Goal: Information Seeking & Learning: Learn about a topic

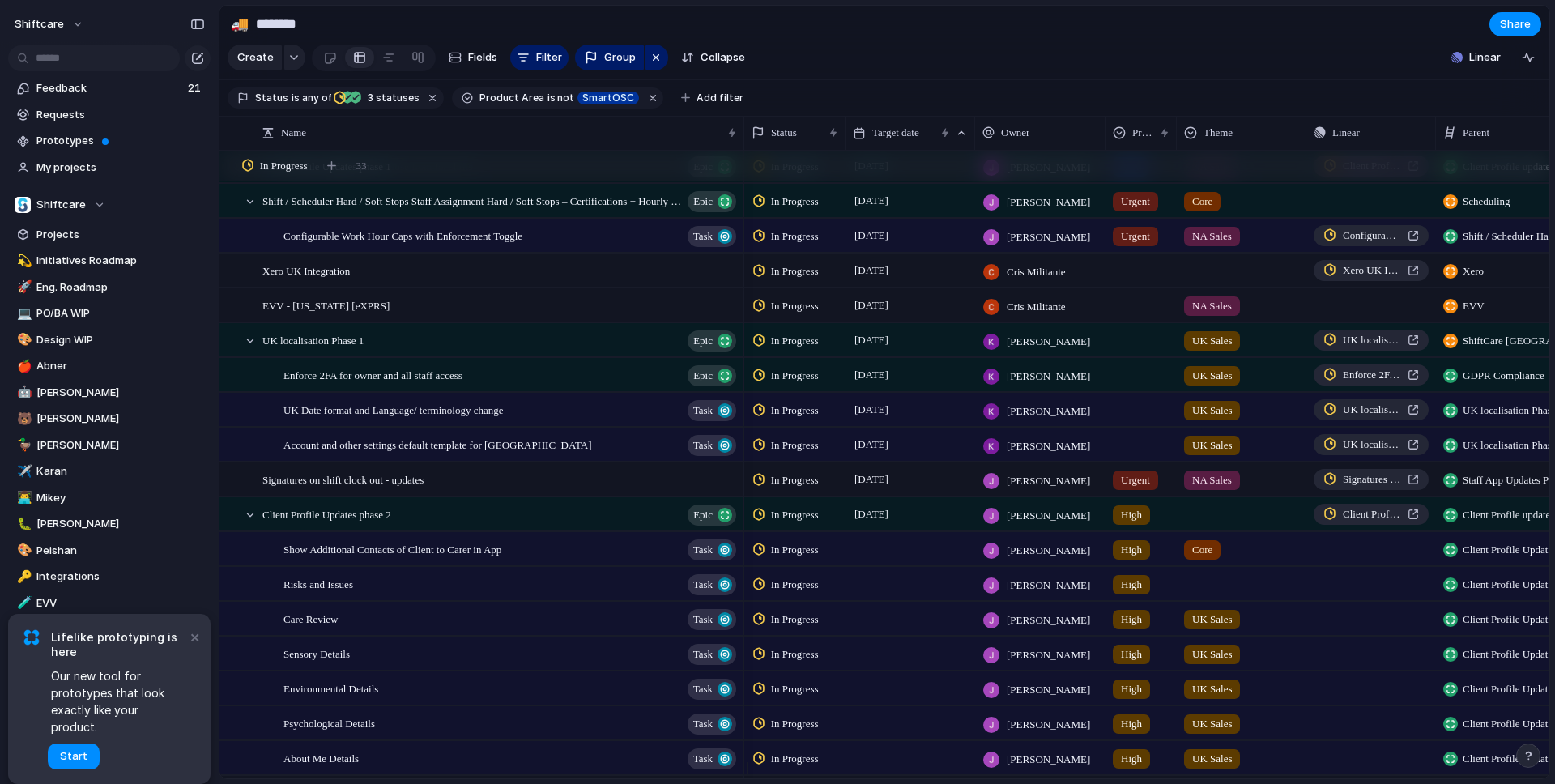
click at [194, 646] on button "×" at bounding box center [195, 637] width 20 height 20
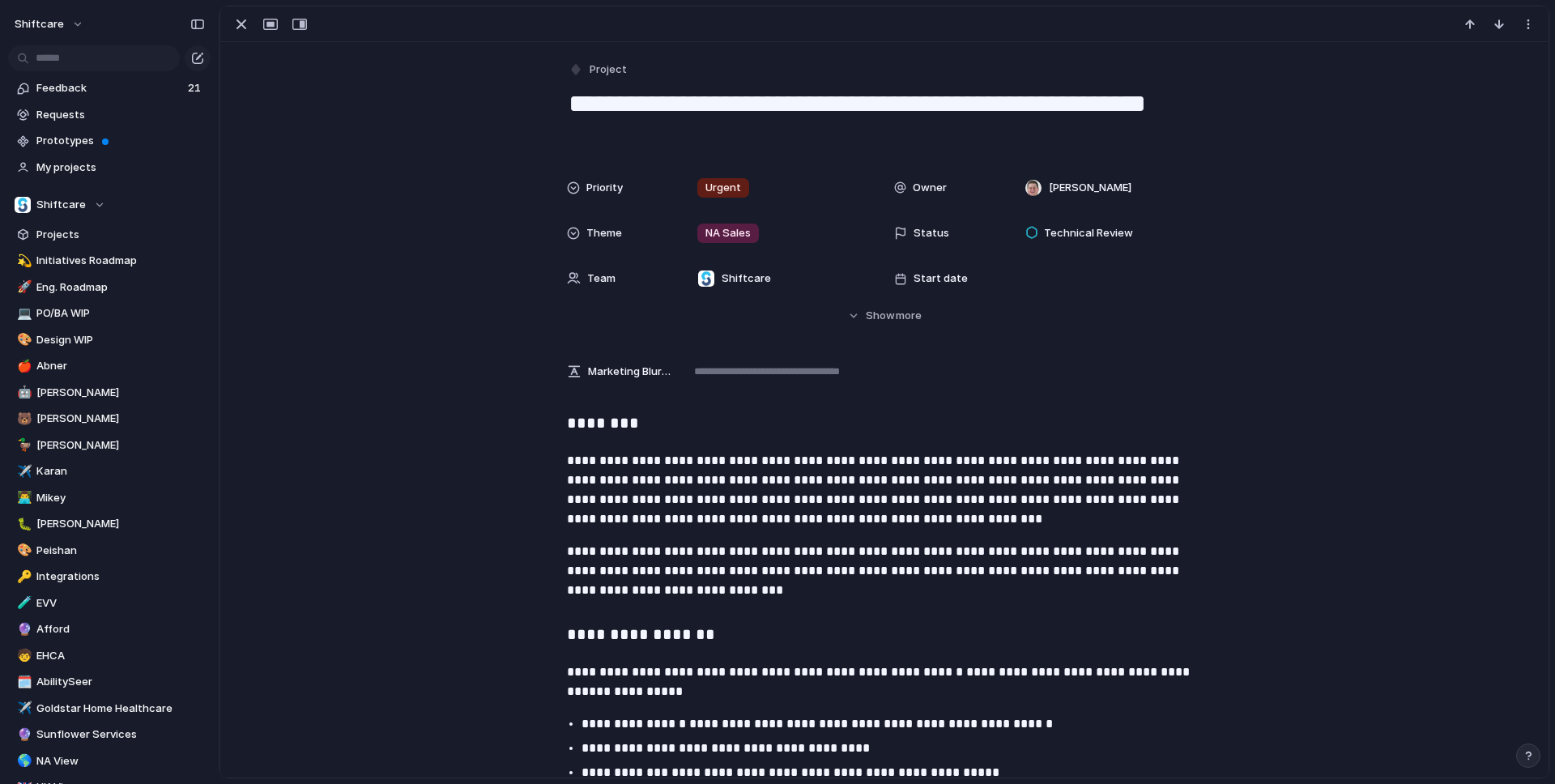
scroll to position [3, 0]
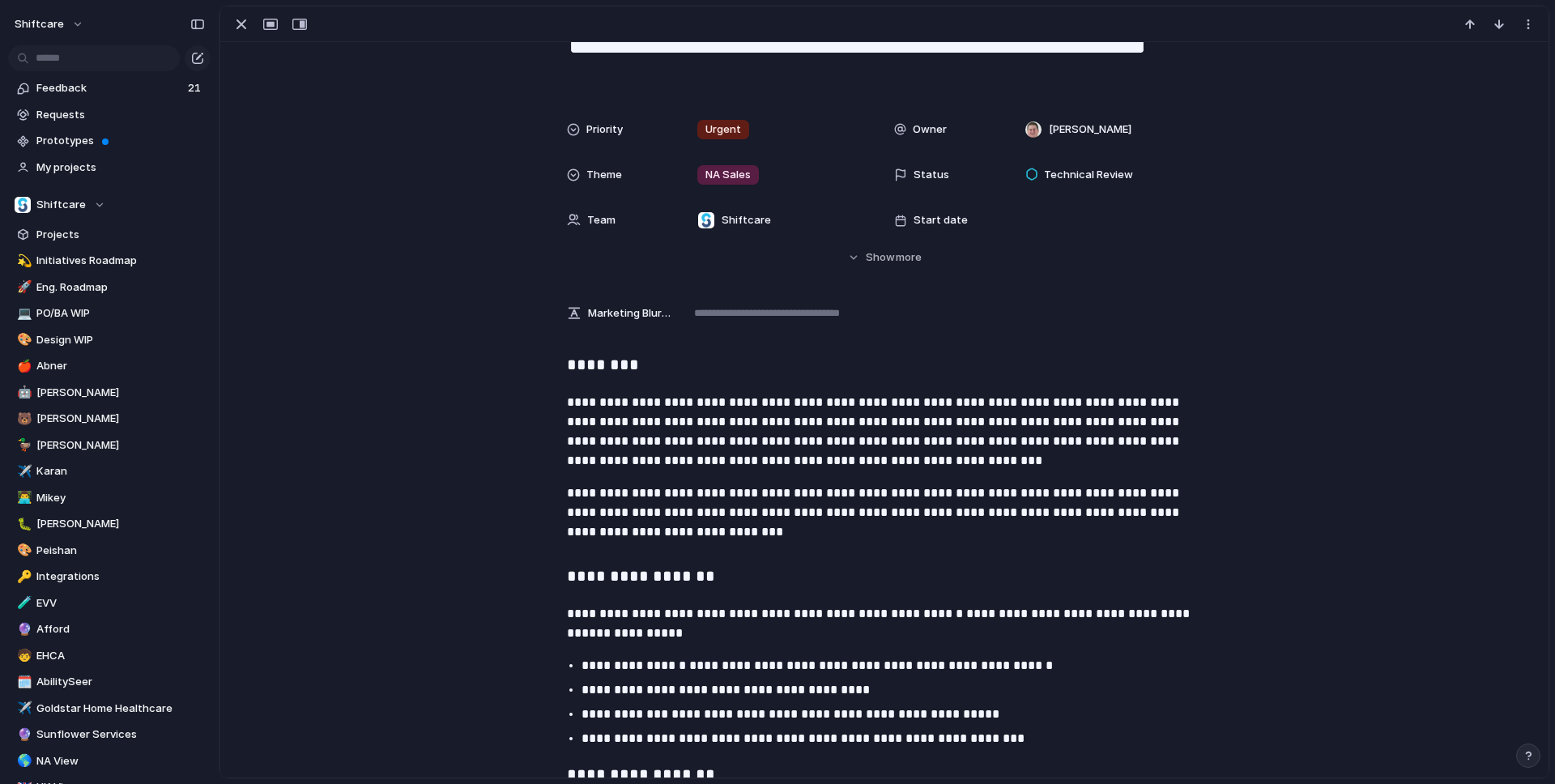
scroll to position [0, 0]
